Goal: Information Seeking & Learning: Learn about a topic

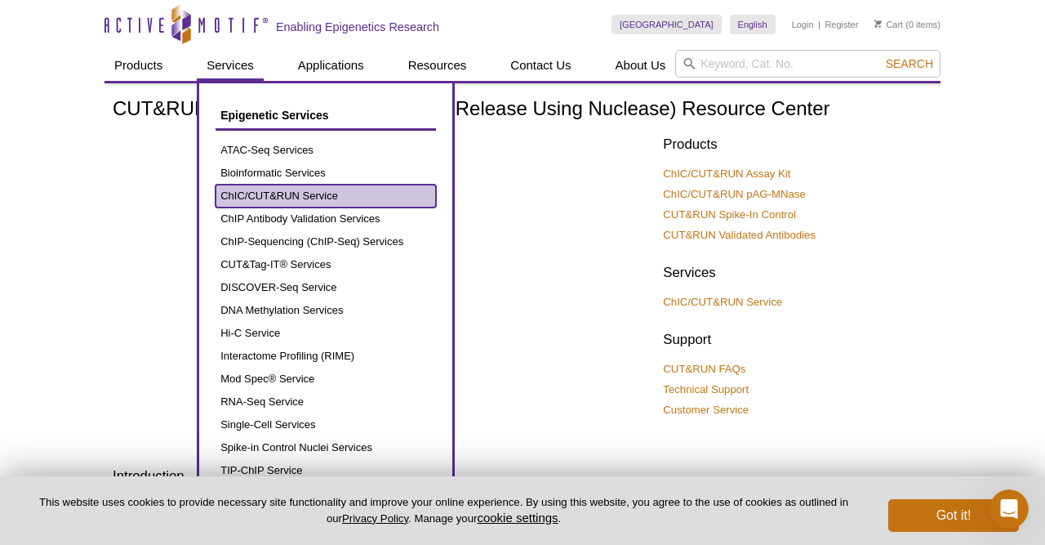
click at [272, 189] on link "ChIC/CUT&RUN Service" at bounding box center [326, 196] width 220 height 23
click at [291, 195] on link "ChIC/CUT&RUN Service" at bounding box center [326, 196] width 220 height 23
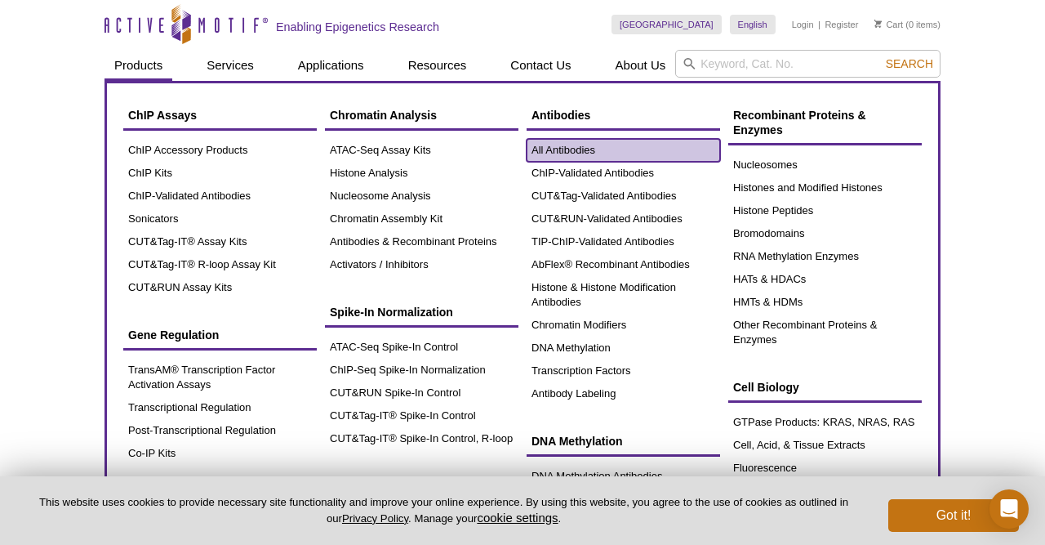
click at [567, 145] on link "All Antibodies" at bounding box center [624, 150] width 194 height 23
click at [572, 149] on link "All Antibodies" at bounding box center [624, 150] width 194 height 23
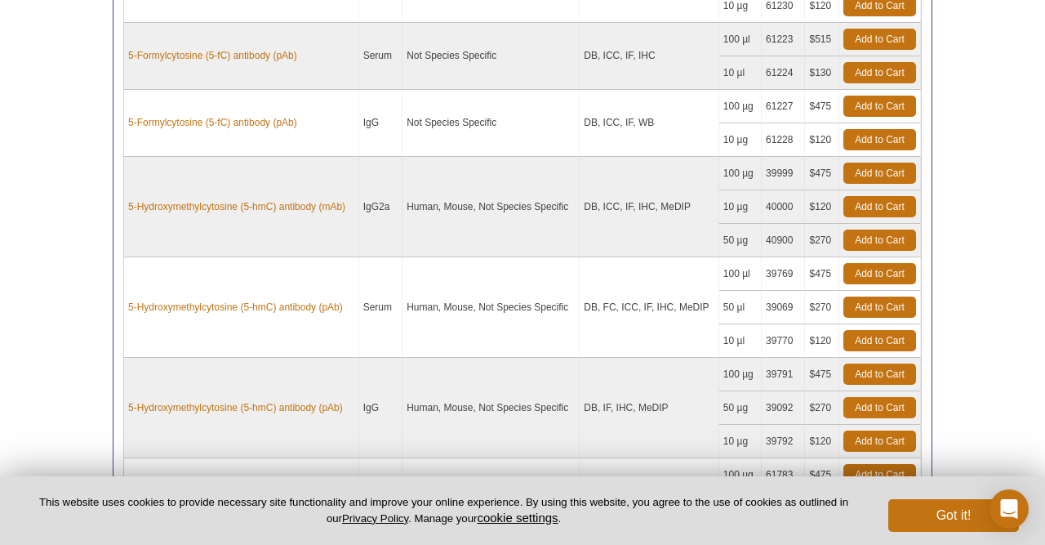
scroll to position [1514, 0]
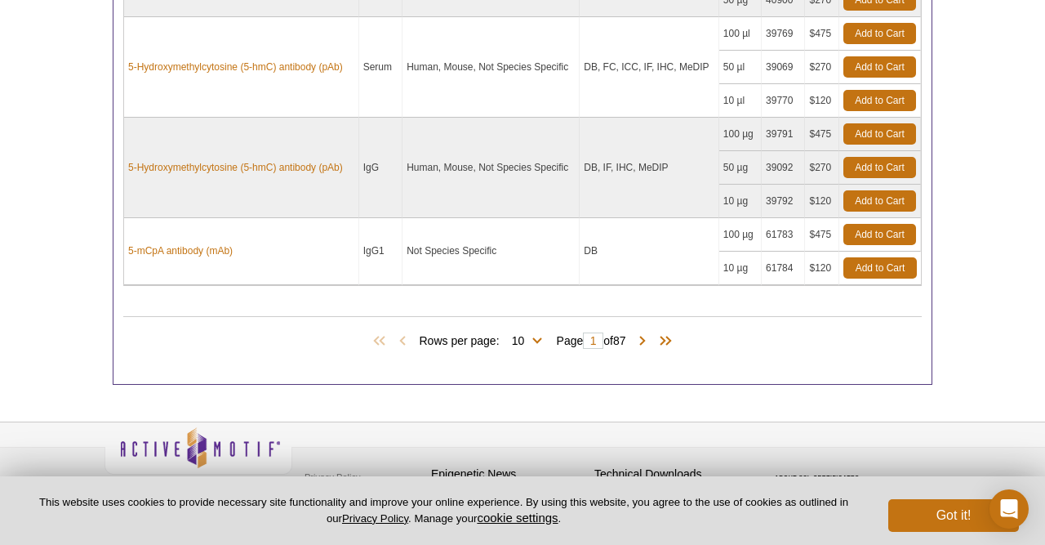
click at [533, 332] on span "Rows per page: 10 25 50 100 All 10" at bounding box center [483, 340] width 129 height 16
click at [537, 332] on span "Rows per page: 10 25 50 100 All 10" at bounding box center [483, 340] width 129 height 16
click at [534, 332] on span "Rows per page: 10 25 50 100 All 10" at bounding box center [483, 340] width 129 height 16
click at [500, 336] on select "10 25 50 100 All" at bounding box center [519, 343] width 38 height 15
select select "100"
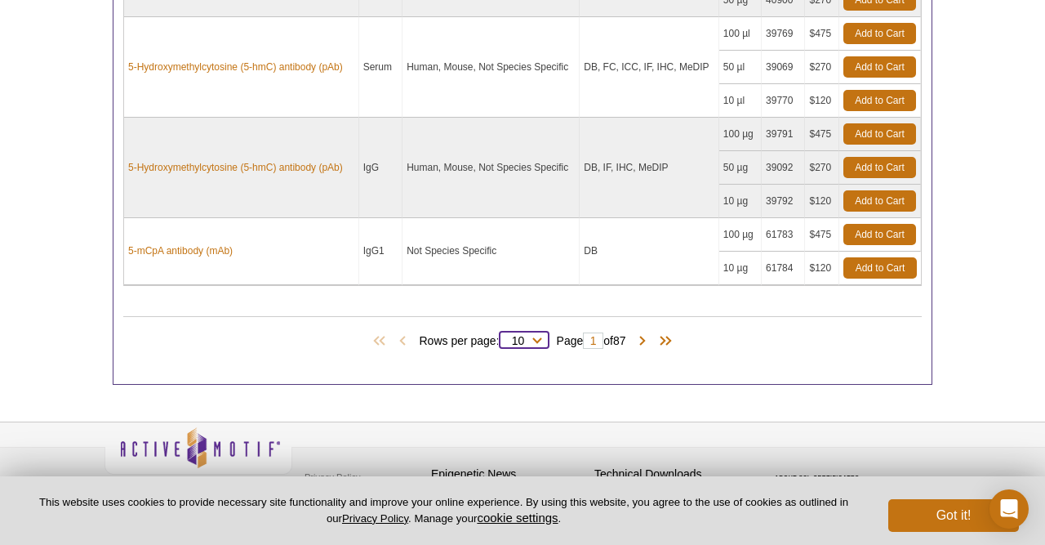
click option "100" at bounding box center [0, 0] width 0 height 0
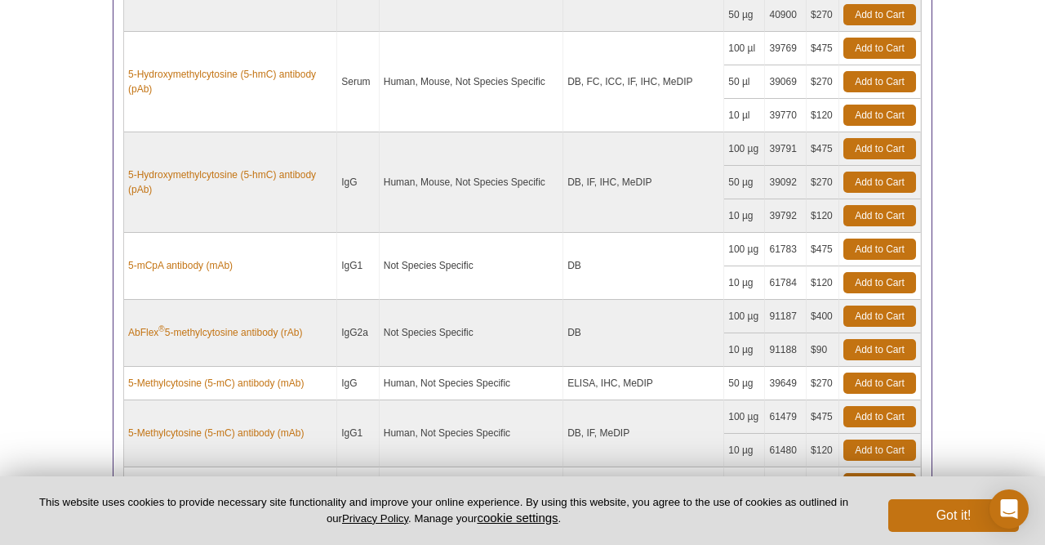
scroll to position [1529, 0]
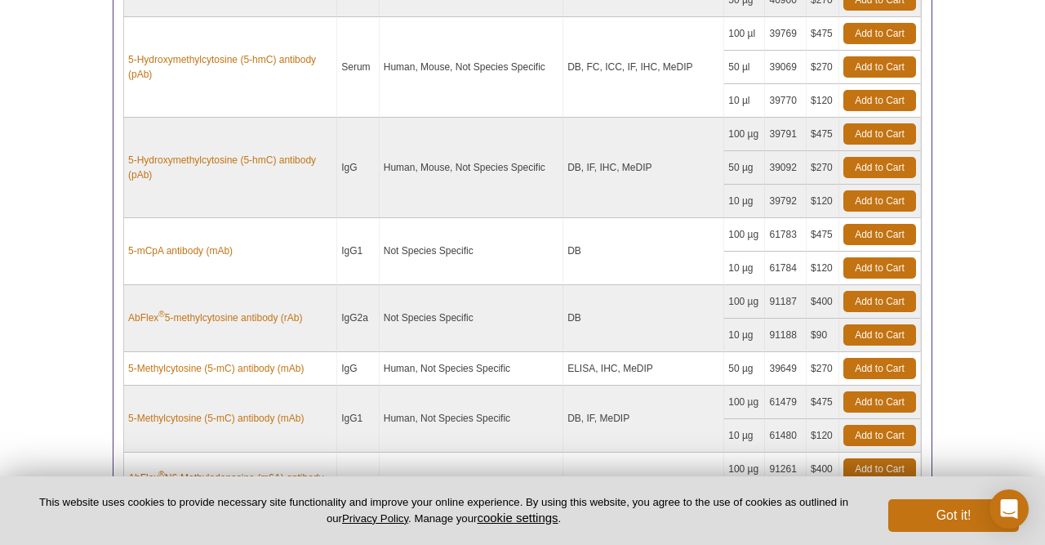
select select "100"
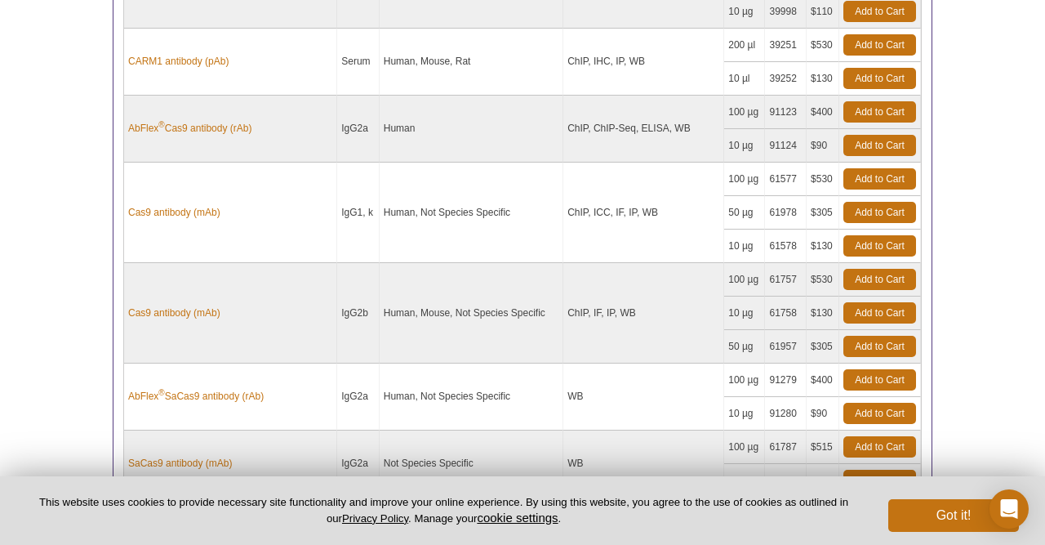
scroll to position [7219, 0]
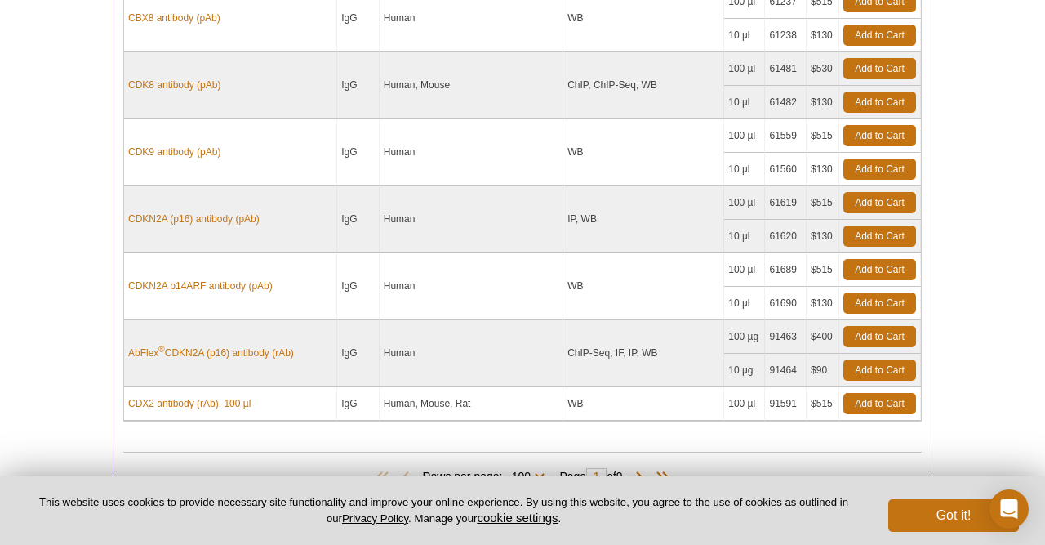
click at [541, 467] on span "Rows per page: 10 25 50 100 All 100" at bounding box center [486, 475] width 129 height 16
click at [502, 472] on select "10 25 50 100 All" at bounding box center [521, 479] width 38 height 15
select select "870"
click option "All" at bounding box center [0, 0] width 0 height 0
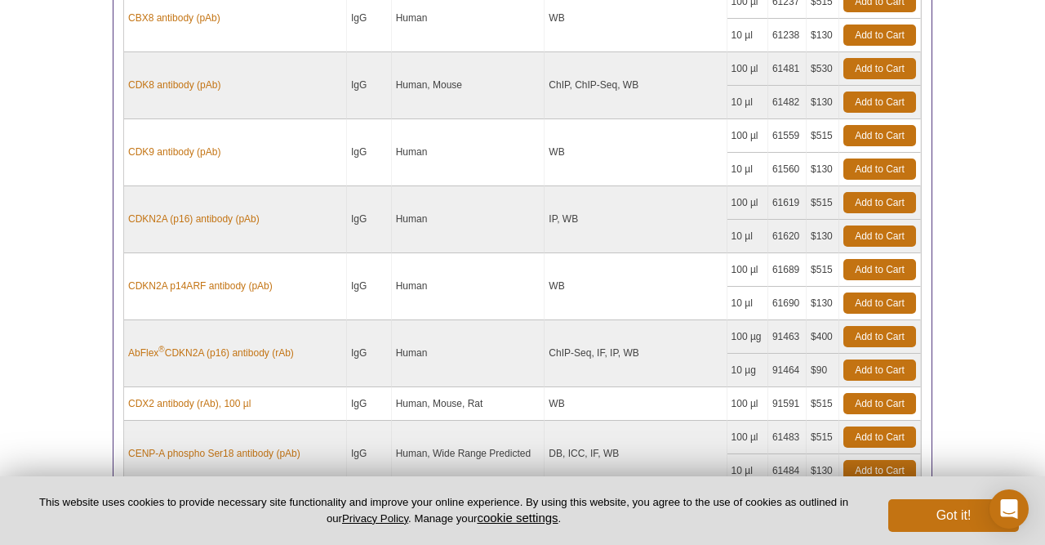
select select "870"
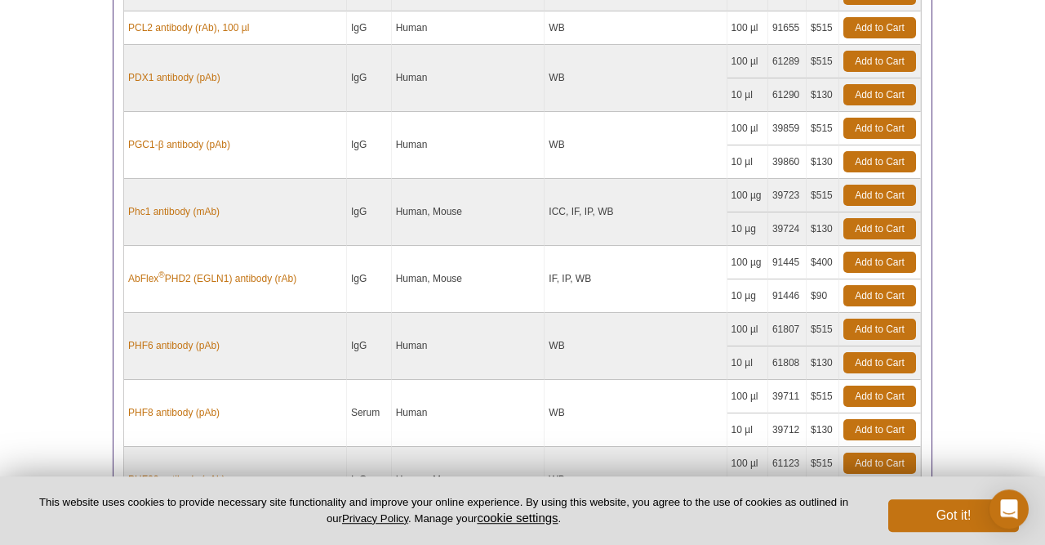
scroll to position [42599, 0]
